Goal: Information Seeking & Learning: Learn about a topic

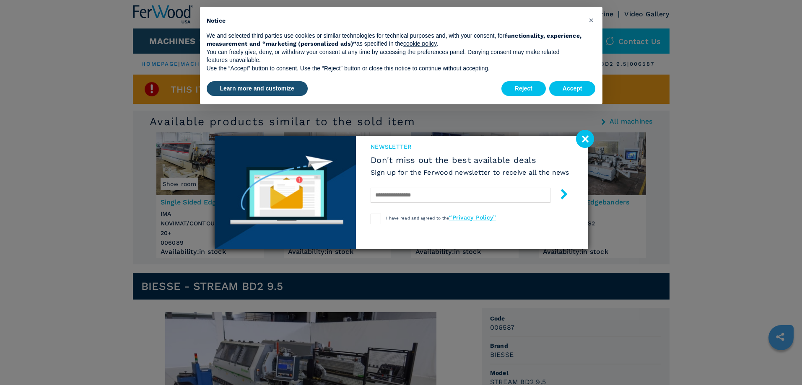
click at [584, 138] on image at bounding box center [585, 139] width 18 height 18
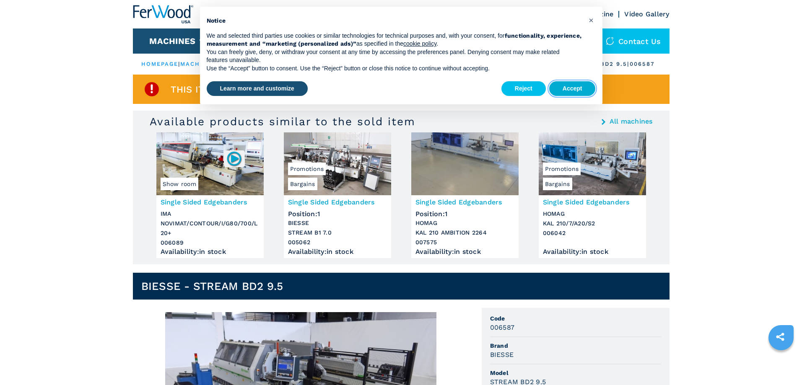
click at [575, 92] on button "Accept" at bounding box center [572, 88] width 47 height 15
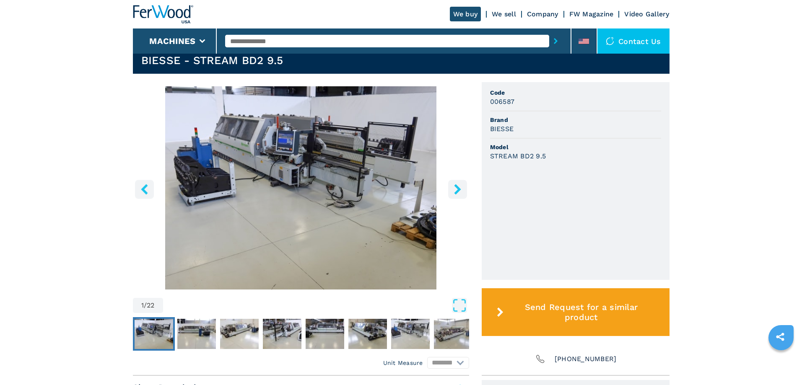
scroll to position [210, 0]
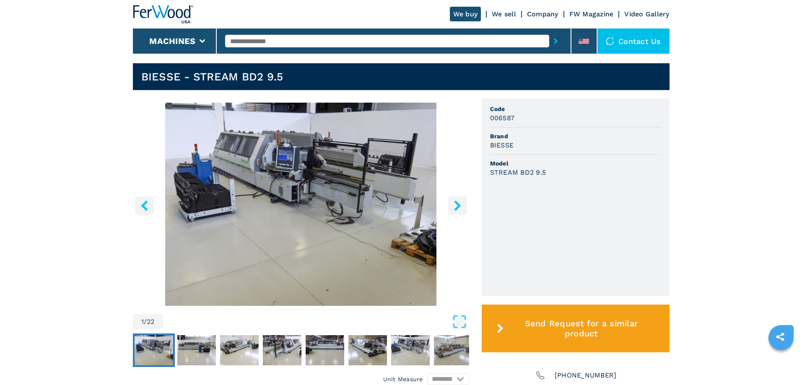
click at [456, 211] on icon "right-button" at bounding box center [458, 205] width 10 height 10
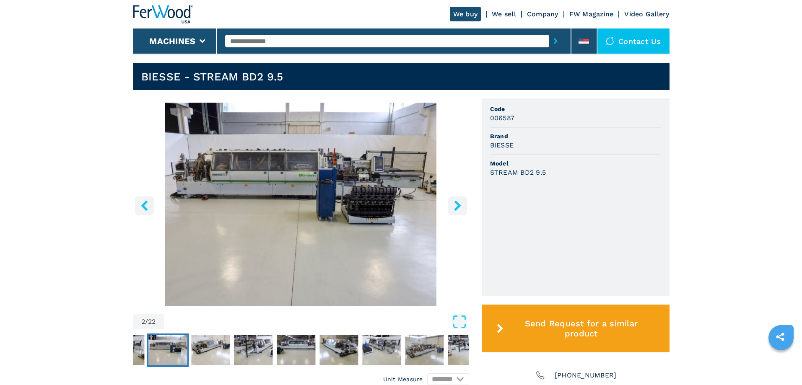
click at [456, 211] on icon "right-button" at bounding box center [458, 205] width 10 height 10
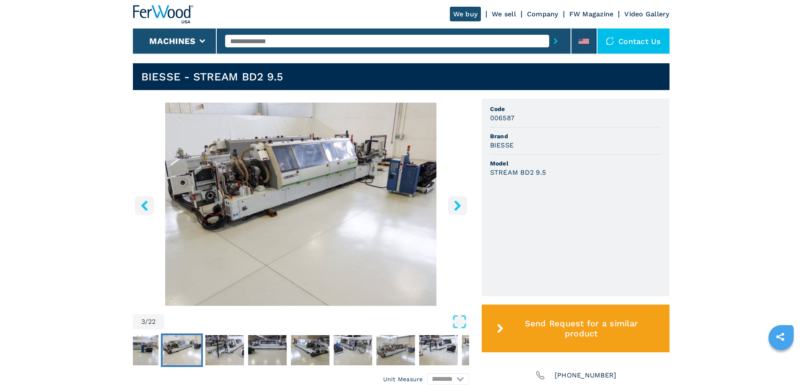
click at [456, 211] on icon "right-button" at bounding box center [458, 205] width 10 height 10
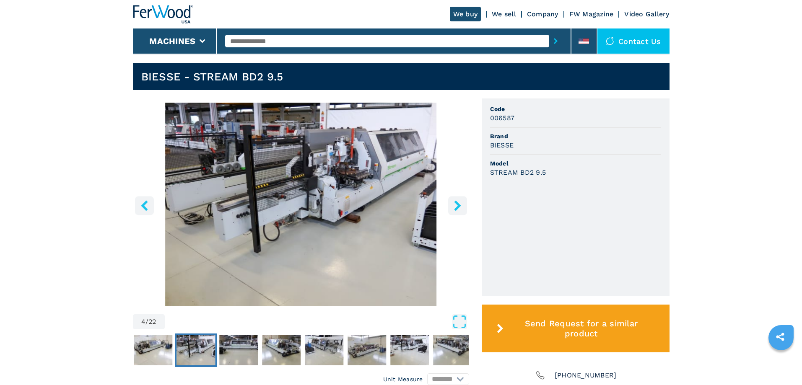
click at [456, 211] on icon "right-button" at bounding box center [458, 205] width 10 height 10
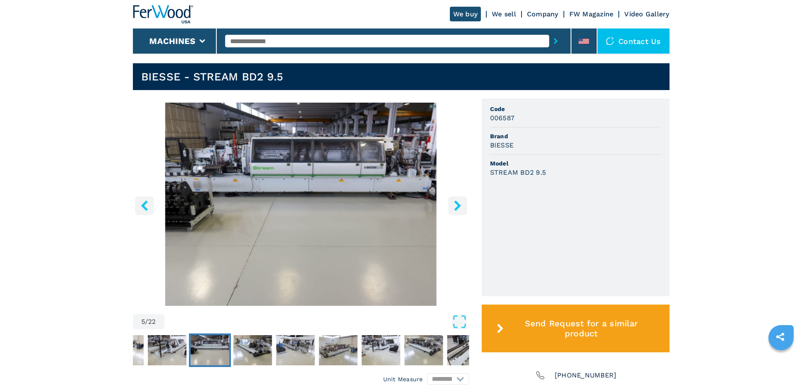
click at [456, 211] on icon "right-button" at bounding box center [458, 205] width 10 height 10
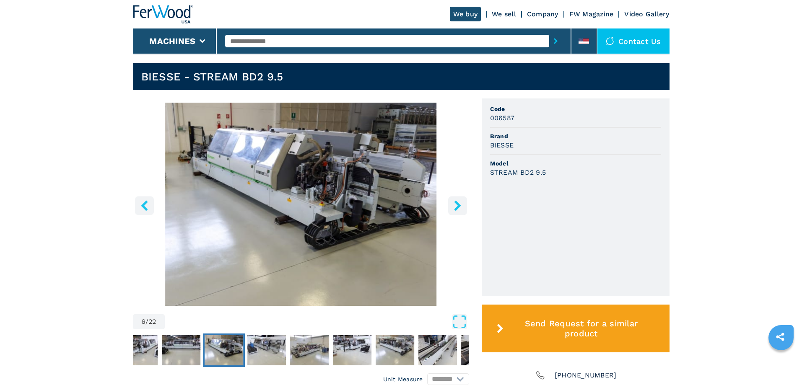
click at [456, 211] on icon "right-button" at bounding box center [458, 205] width 10 height 10
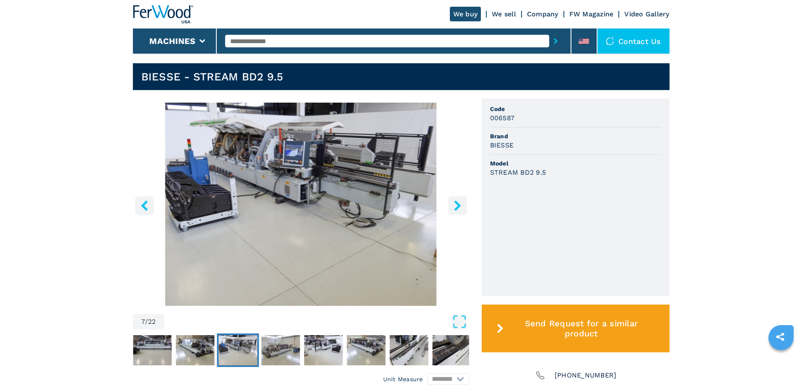
click at [456, 211] on icon "right-button" at bounding box center [458, 205] width 10 height 10
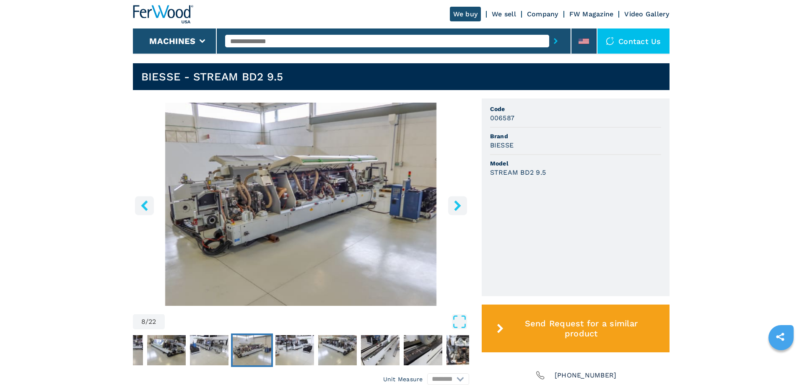
click at [144, 211] on icon "left-button" at bounding box center [144, 205] width 10 height 10
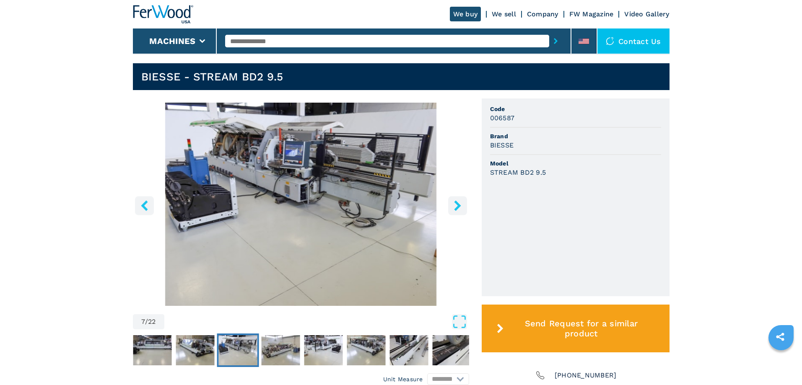
click at [458, 211] on icon "right-button" at bounding box center [457, 205] width 7 height 10
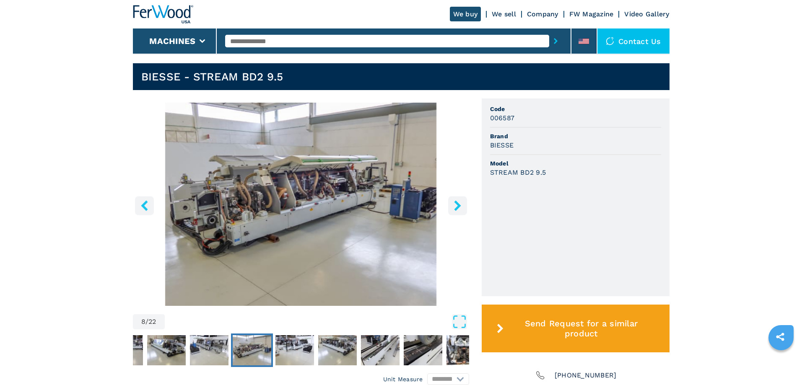
click at [458, 211] on icon "right-button" at bounding box center [457, 205] width 7 height 10
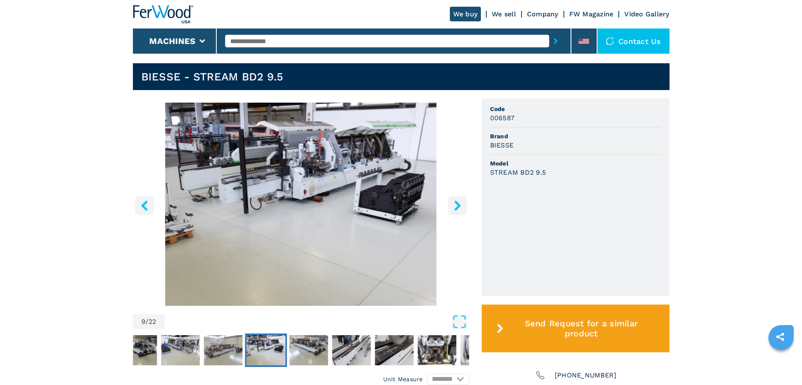
click at [458, 211] on icon "right-button" at bounding box center [457, 205] width 7 height 10
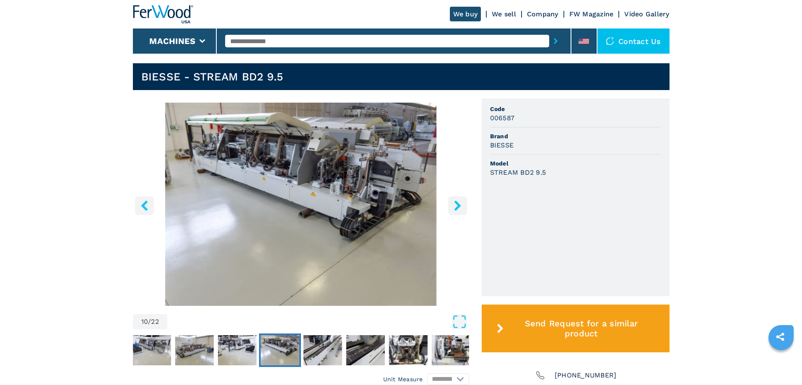
click at [458, 211] on icon "right-button" at bounding box center [457, 205] width 7 height 10
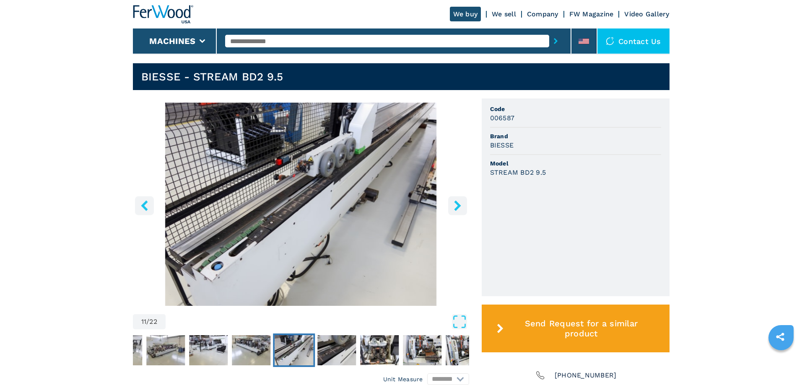
click at [458, 211] on icon "right-button" at bounding box center [457, 205] width 7 height 10
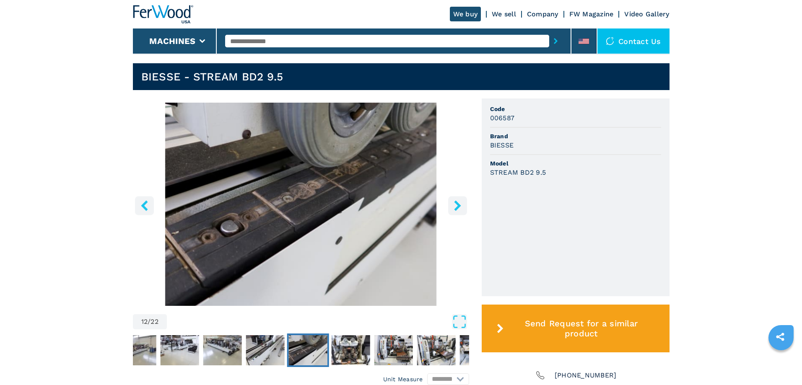
click at [458, 211] on icon "right-button" at bounding box center [457, 205] width 7 height 10
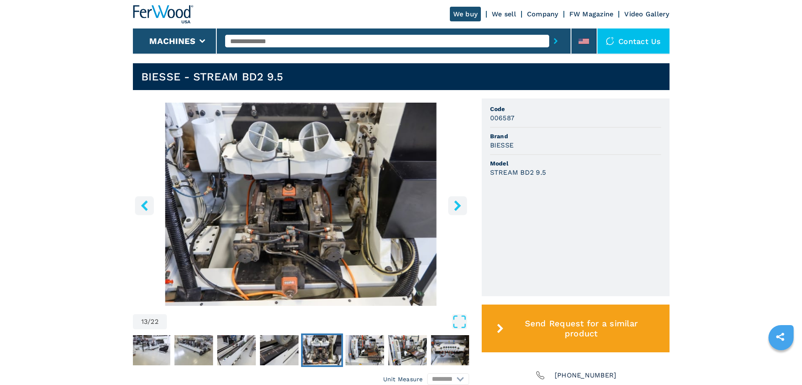
click at [458, 211] on icon "right-button" at bounding box center [457, 205] width 7 height 10
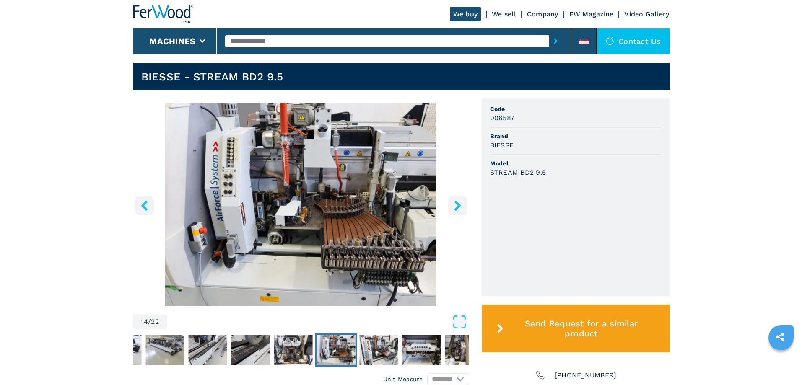
click at [458, 211] on icon "right-button" at bounding box center [457, 205] width 7 height 10
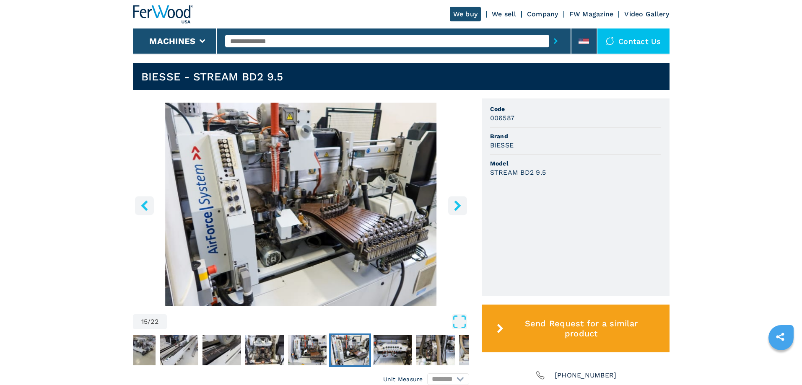
click at [458, 211] on icon "right-button" at bounding box center [457, 205] width 7 height 10
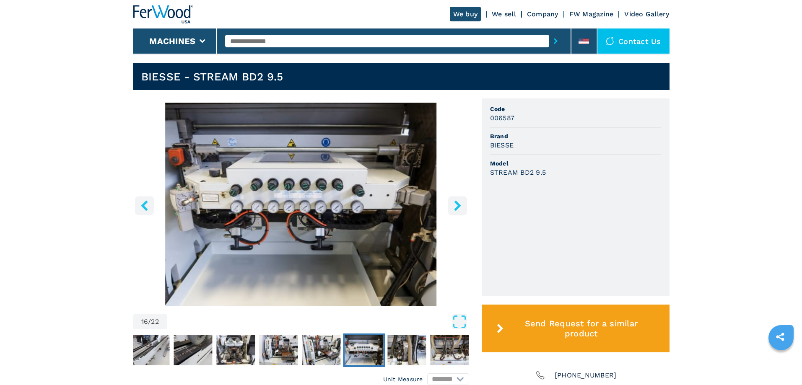
click at [460, 211] on icon "right-button" at bounding box center [458, 205] width 10 height 10
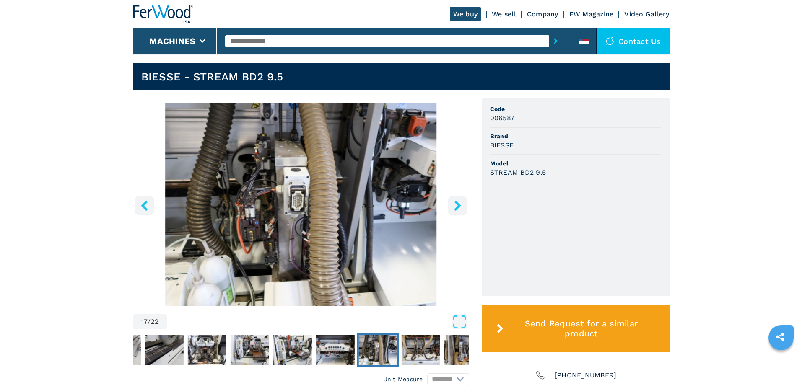
click at [460, 211] on icon "right-button" at bounding box center [458, 205] width 10 height 10
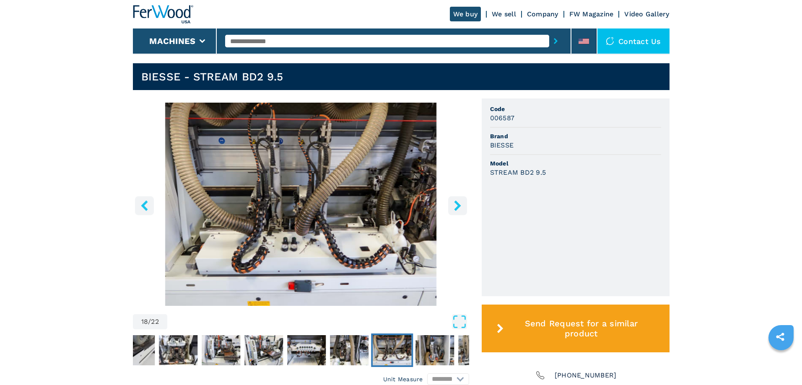
click at [460, 211] on icon "right-button" at bounding box center [458, 205] width 10 height 10
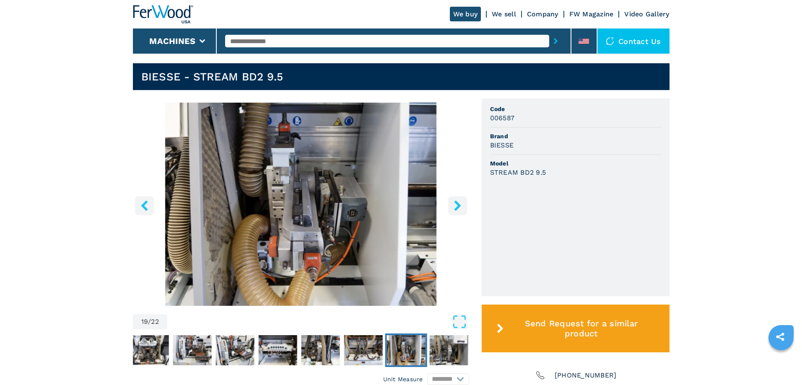
click at [460, 211] on icon "right-button" at bounding box center [458, 205] width 10 height 10
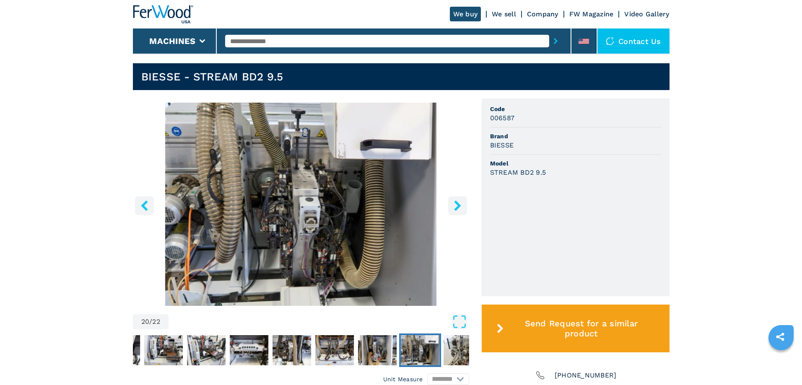
click at [460, 211] on icon "right-button" at bounding box center [458, 205] width 10 height 10
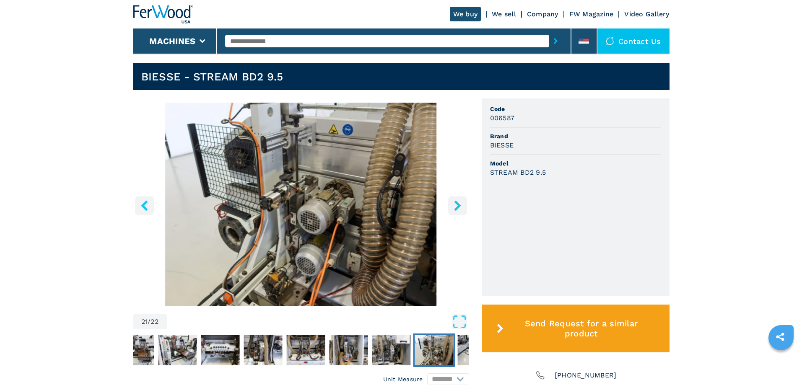
click at [458, 211] on icon "right-button" at bounding box center [457, 205] width 7 height 10
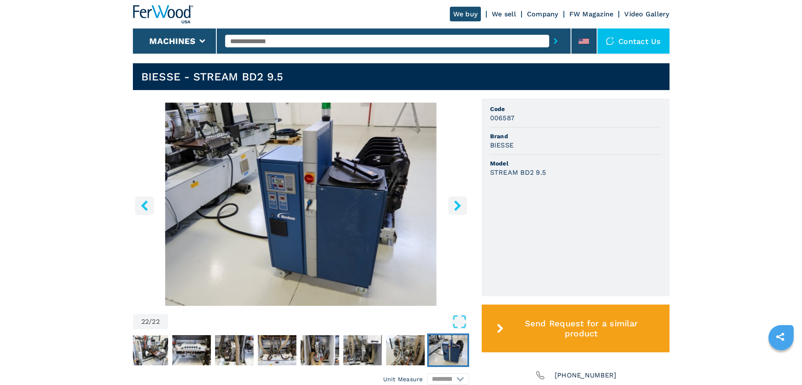
click at [458, 211] on icon "right-button" at bounding box center [457, 205] width 7 height 10
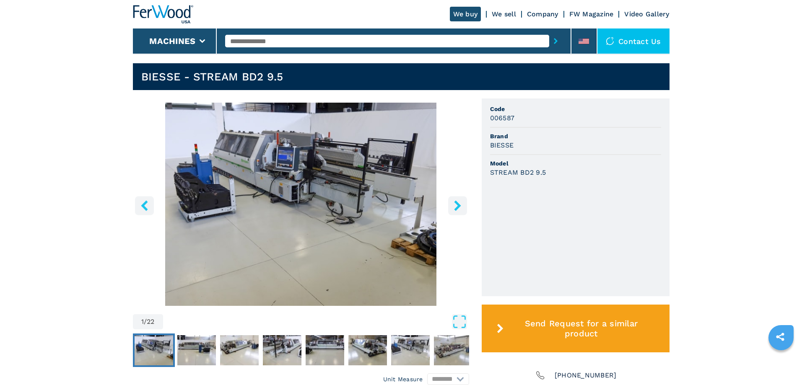
click at [458, 211] on icon "right-button" at bounding box center [457, 205] width 7 height 10
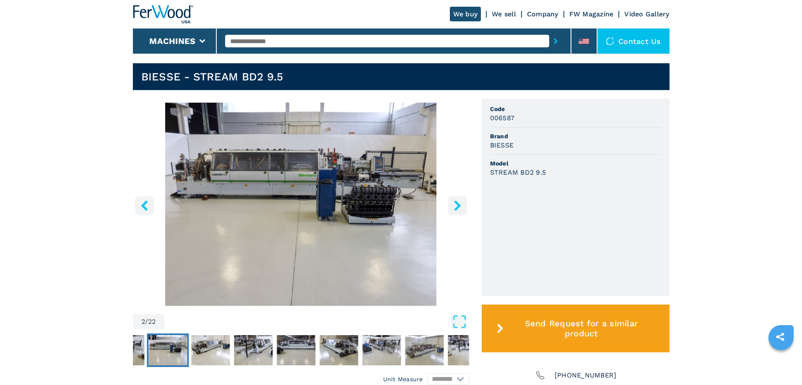
click at [458, 211] on icon "right-button" at bounding box center [457, 205] width 7 height 10
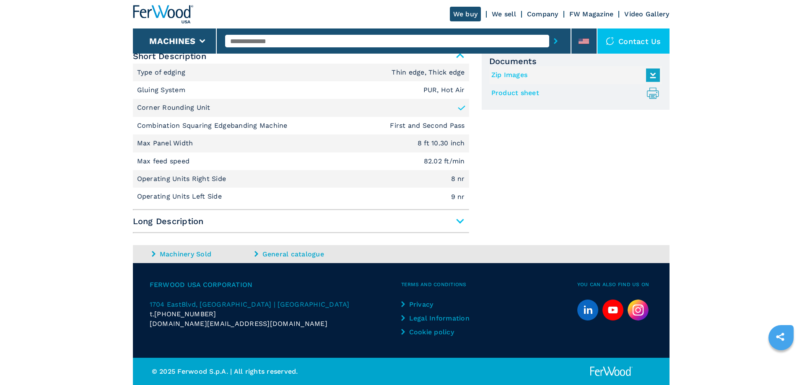
scroll to position [565, 0]
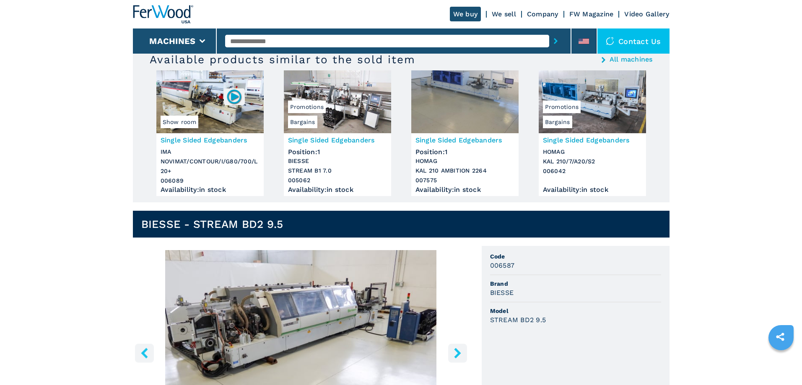
scroll to position [0, 0]
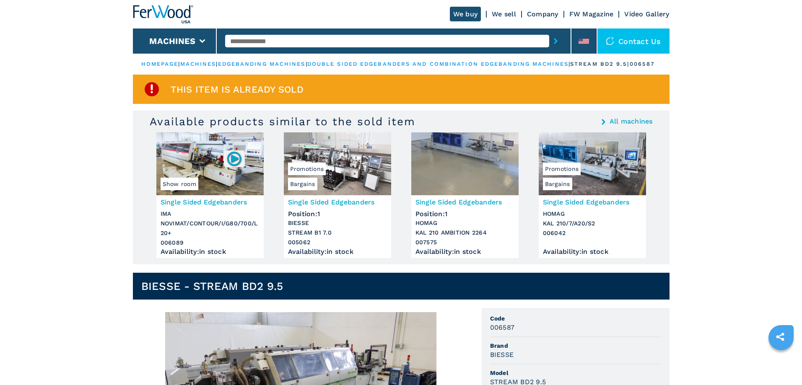
click at [219, 175] on img at bounding box center [209, 164] width 107 height 63
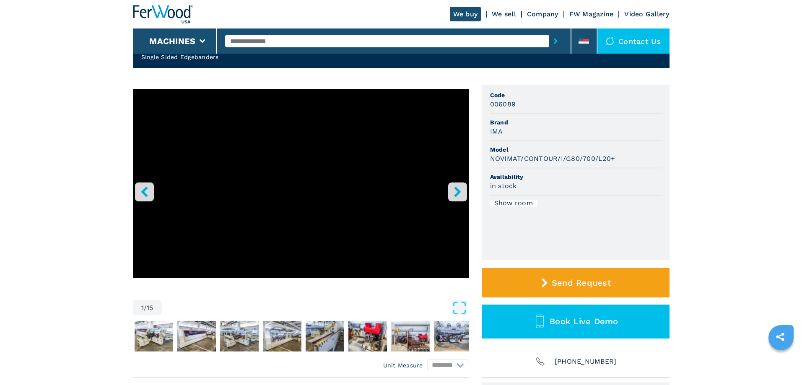
scroll to position [42, 0]
